Goal: Use online tool/utility: Use online tool/utility

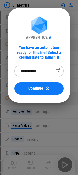
click at [19, 36] on div "**********" at bounding box center [39, 55] width 50 height 78
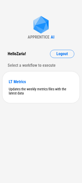
drag, startPoint x: 63, startPoint y: 56, endPoint x: 60, endPoint y: 60, distance: 5.3
click at [63, 56] on button "Logout" at bounding box center [62, 54] width 24 height 8
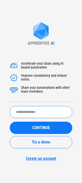
click at [32, 116] on input "text" at bounding box center [41, 112] width 63 height 12
type input "*******"
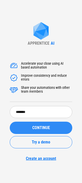
click at [34, 126] on span "CONTINUE" at bounding box center [41, 128] width 18 height 4
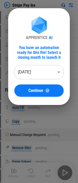
click at [40, 77] on body "Stripe Pay Ins Copy pending... Paste Values pending... Copy pending... Paste Va…" at bounding box center [39, 91] width 78 height 183
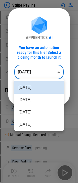
click at [33, 98] on li "Aug 2025" at bounding box center [39, 100] width 50 height 12
type input "********"
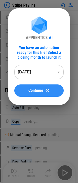
click at [33, 93] on button "Continue" at bounding box center [39, 90] width 50 height 12
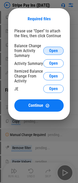
click at [44, 51] on button "Open" at bounding box center [53, 51] width 21 height 8
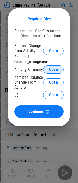
click at [54, 70] on span "Open" at bounding box center [53, 70] width 9 height 4
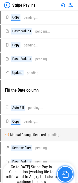
click at [64, 173] on img "button" at bounding box center [65, 174] width 7 height 7
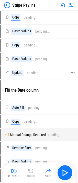
drag, startPoint x: 44, startPoint y: 83, endPoint x: 39, endPoint y: 70, distance: 13.9
click at [44, 82] on div "Fill the Date column" at bounding box center [37, 91] width 72 height 20
click at [9, 6] on img at bounding box center [7, 5] width 6 height 6
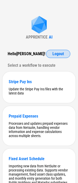
click at [51, 56] on button "Logout" at bounding box center [58, 54] width 24 height 8
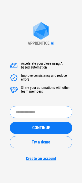
click at [36, 109] on input "text" at bounding box center [41, 112] width 63 height 12
type input "**********"
click at [28, 108] on input "text" at bounding box center [41, 112] width 63 height 12
type input "**********"
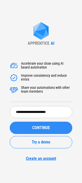
click at [31, 129] on div "CONTINUE" at bounding box center [41, 128] width 50 height 4
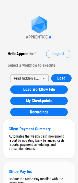
click at [30, 172] on div "Stripe Pay Ins" at bounding box center [39, 171] width 61 height 5
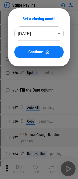
click at [45, 29] on body "Stripe Pay Ins # 37 Copy pending... # 39 Paste Values pending... # 47 Copy pend…" at bounding box center [39, 89] width 78 height 179
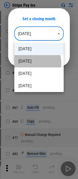
click at [29, 64] on li "[DATE]" at bounding box center [39, 61] width 50 height 12
type input "********"
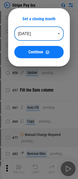
click at [38, 52] on li "[DATE]" at bounding box center [39, 52] width 37 height 7
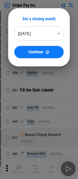
click at [38, 52] on span "Continue" at bounding box center [35, 52] width 15 height 4
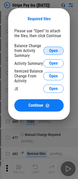
click at [56, 51] on span "Open" at bounding box center [53, 51] width 9 height 4
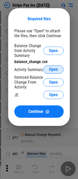
click at [58, 70] on span "Open" at bounding box center [53, 70] width 9 height 4
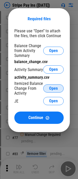
drag, startPoint x: 52, startPoint y: 84, endPoint x: 54, endPoint y: 87, distance: 3.5
click at [52, 84] on div "Itemized Balance Change From Activity Open" at bounding box center [39, 88] width 50 height 15
click at [54, 87] on span "Open" at bounding box center [53, 89] width 9 height 4
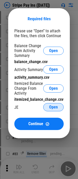
click at [44, 106] on button "Open" at bounding box center [53, 107] width 21 height 8
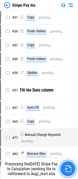
click at [63, 166] on button "button" at bounding box center [68, 169] width 16 height 16
click at [67, 166] on img "button" at bounding box center [68, 169] width 7 height 7
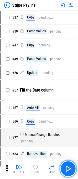
click at [69, 166] on img "button" at bounding box center [68, 169] width 8 height 8
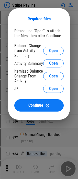
click at [32, 54] on div "Balance Change from Activity Summary" at bounding box center [28, 50] width 29 height 15
click at [53, 48] on button "Open" at bounding box center [53, 51] width 21 height 8
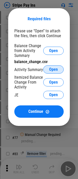
click at [49, 71] on button "Open" at bounding box center [53, 69] width 21 height 8
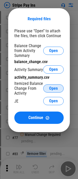
click at [58, 91] on button "Open" at bounding box center [53, 88] width 21 height 8
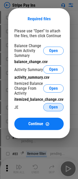
click at [60, 108] on button "Open" at bounding box center [53, 107] width 21 height 8
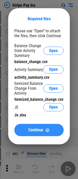
click at [40, 130] on span "Continue" at bounding box center [35, 130] width 15 height 4
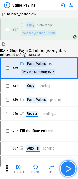
click at [71, 170] on img "button" at bounding box center [68, 169] width 8 height 8
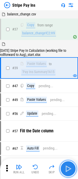
click at [71, 170] on img "button" at bounding box center [68, 169] width 8 height 8
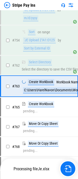
scroll to position [2649, 0]
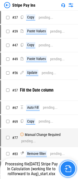
click at [69, 169] on img "button" at bounding box center [68, 169] width 7 height 7
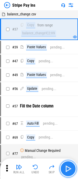
click at [69, 166] on img "button" at bounding box center [68, 169] width 8 height 8
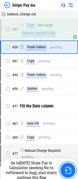
click at [69, 166] on button "button" at bounding box center [68, 170] width 16 height 16
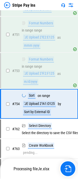
scroll to position [2585, 0]
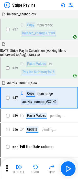
click at [21, 171] on div "Run All" at bounding box center [19, 172] width 12 height 3
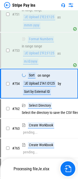
scroll to position [2585, 0]
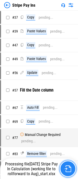
click at [69, 171] on img "button" at bounding box center [68, 169] width 7 height 7
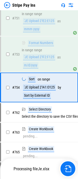
scroll to position [2585, 0]
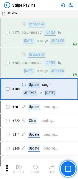
scroll to position [650, 0]
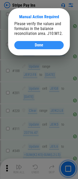
click at [42, 46] on span "Done" at bounding box center [39, 45] width 8 height 4
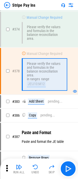
scroll to position [829, 0]
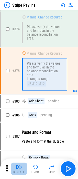
click at [20, 171] on div "Run All" at bounding box center [19, 172] width 12 height 3
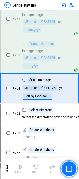
scroll to position [2585, 0]
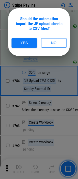
click at [25, 41] on button "Yes" at bounding box center [25, 42] width 26 height 9
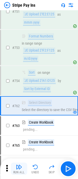
click at [20, 167] on img "button" at bounding box center [19, 167] width 6 height 6
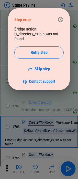
click at [27, 32] on div "Bridge action: is_directory_exists was not found Retry step Skip step Contact s…" at bounding box center [39, 55] width 50 height 57
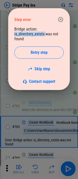
click at [27, 32] on div "Bridge action: is_directory_exists was not found Retry step Skip step Contact s…" at bounding box center [39, 55] width 50 height 57
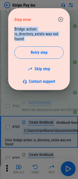
click at [27, 32] on div "Bridge action: is_directory_exists was not found Retry step Skip step Contact s…" at bounding box center [39, 55] width 50 height 57
click at [30, 30] on div "Bridge action: is_directory_exists was not found Retry step Skip step Contact s…" at bounding box center [39, 55] width 50 height 57
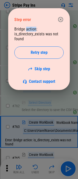
click at [30, 30] on div "Bridge action: is_directory_exists was not found Retry step Skip step Contact s…" at bounding box center [39, 55] width 50 height 57
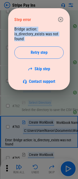
click at [30, 30] on div "Bridge action: is_directory_exists was not found Retry step Skip step Contact s…" at bounding box center [39, 55] width 50 height 57
click at [30, 31] on div "Bridge action: is_directory_exists was not found Retry step Skip step Contact s…" at bounding box center [39, 55] width 50 height 57
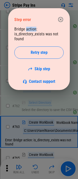
click at [30, 31] on div "Bridge action: is_directory_exists was not found Retry step Skip step Contact s…" at bounding box center [39, 55] width 50 height 57
click at [32, 34] on div "Bridge action: is_directory_exists was not found Retry step Skip step Contact s…" at bounding box center [39, 55] width 50 height 57
click at [60, 26] on div "Step error" at bounding box center [39, 19] width 50 height 14
click at [60, 22] on icon "button" at bounding box center [61, 19] width 6 height 6
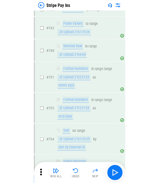
scroll to position [1665, 0]
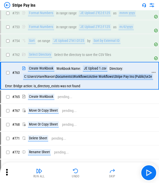
drag, startPoint x: 56, startPoint y: 81, endPoint x: 101, endPoint y: 86, distance: 45.2
click at [82, 83] on div "# 763 Create Workbook Workbook Name: JE Upload 1.csv Directory: C:\Users\HarelN…" at bounding box center [77, 72] width 152 height 21
click at [50, 89] on div "Error: Bridge action: is_directory_exists was not found" at bounding box center [80, 86] width 158 height 6
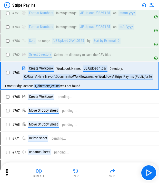
click at [50, 89] on div "Error: Bridge action: is_directory_exists was not found" at bounding box center [80, 86] width 158 height 6
click at [41, 89] on div "Error: Bridge action: is_directory_exists was not found" at bounding box center [80, 86] width 158 height 6
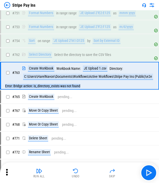
click at [41, 89] on div "Error: Bridge action: is_directory_exists was not found" at bounding box center [80, 86] width 158 height 6
click at [38, 89] on div "Error: Bridge action: is_directory_exists was not found" at bounding box center [80, 86] width 158 height 6
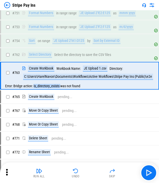
click at [38, 89] on div "Error: Bridge action: is_directory_exists was not found" at bounding box center [80, 86] width 158 height 6
click at [45, 89] on div "Error: Bridge action: is_directory_exists was not found" at bounding box center [80, 86] width 158 height 6
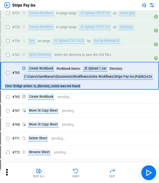
click at [50, 88] on div "Error: Bridge action: is_directory_exists was not found" at bounding box center [80, 86] width 158 height 6
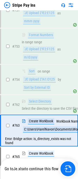
scroll to position [2758, 0]
